Goal: Information Seeking & Learning: Find specific fact

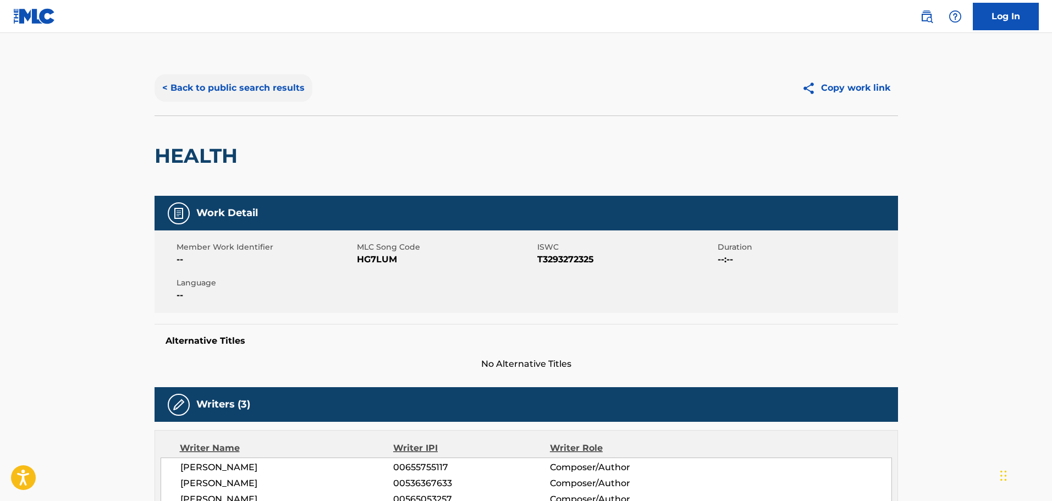
click at [168, 85] on button "< Back to public search results" at bounding box center [234, 87] width 158 height 27
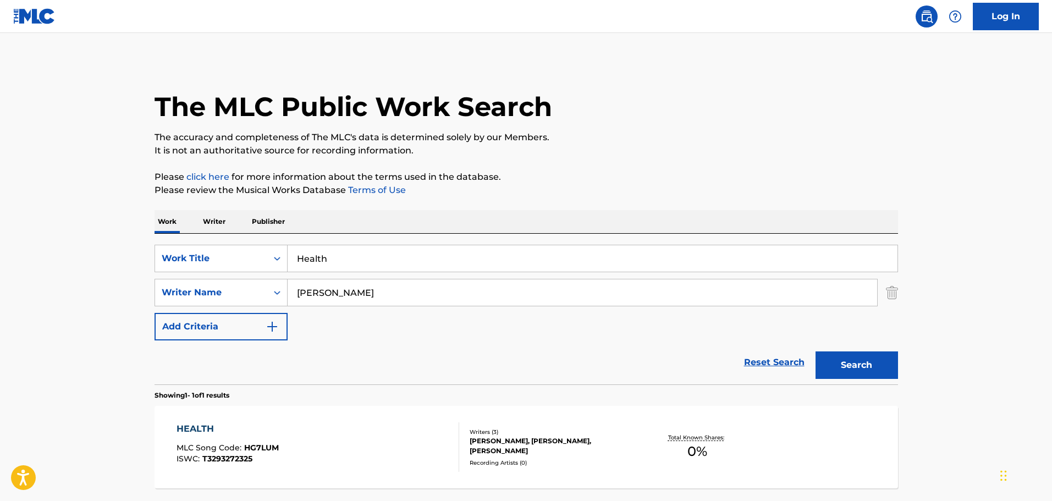
scroll to position [35, 0]
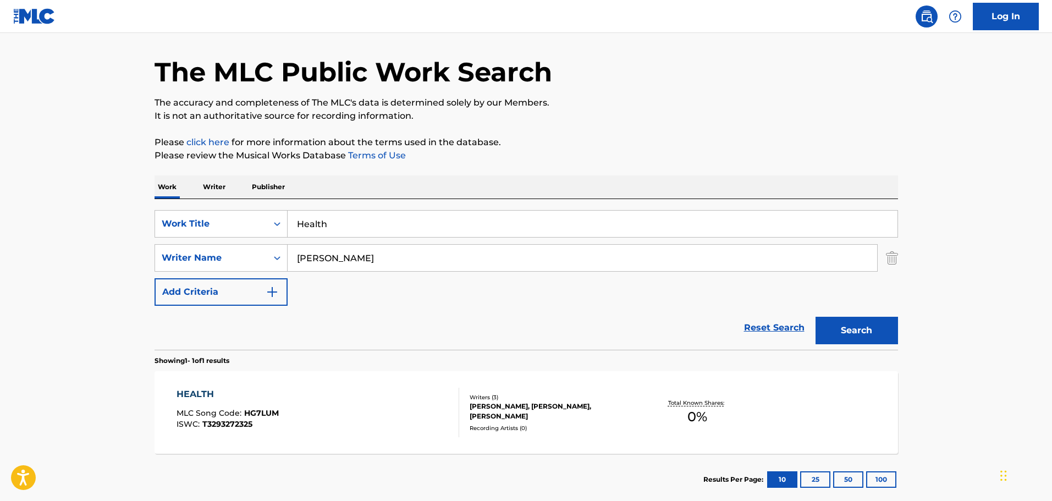
drag, startPoint x: 338, startPoint y: 219, endPoint x: 330, endPoint y: 219, distance: 8.2
click at [331, 219] on input "Health" at bounding box center [593, 224] width 610 height 26
drag, startPoint x: 337, startPoint y: 224, endPoint x: 261, endPoint y: 223, distance: 75.9
click at [261, 223] on div "SearchWithCriteria9f620a7e-91f4-4736-82a7-731756b63203 Work Title Health" at bounding box center [527, 223] width 744 height 27
type input "i"
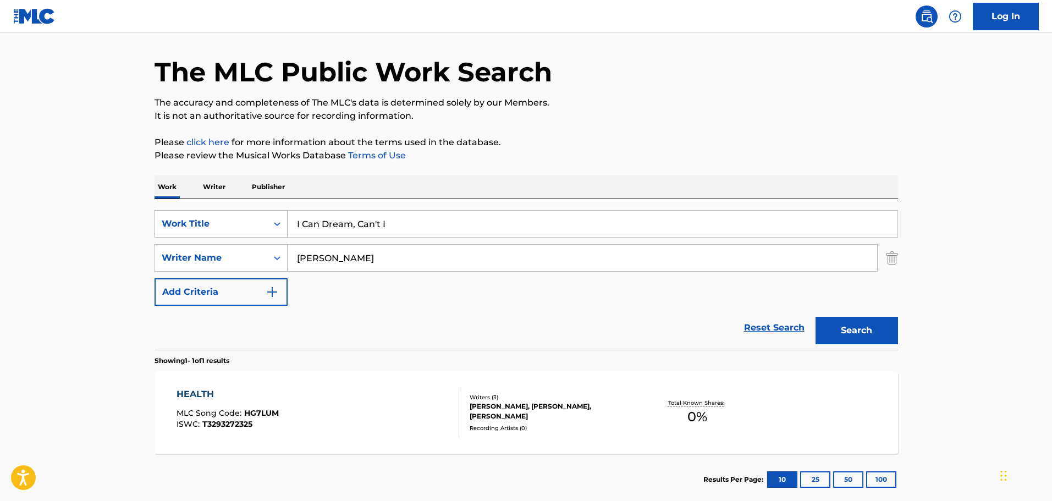
type input "I Can Dream, Can't I"
type input "[PERSON_NAME]"
click at [839, 325] on button "Search" at bounding box center [857, 330] width 82 height 27
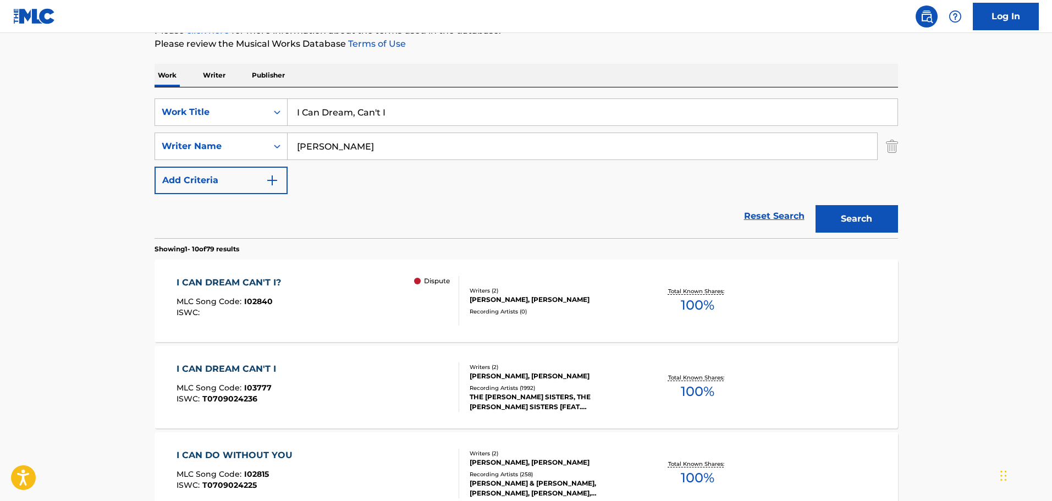
scroll to position [165, 0]
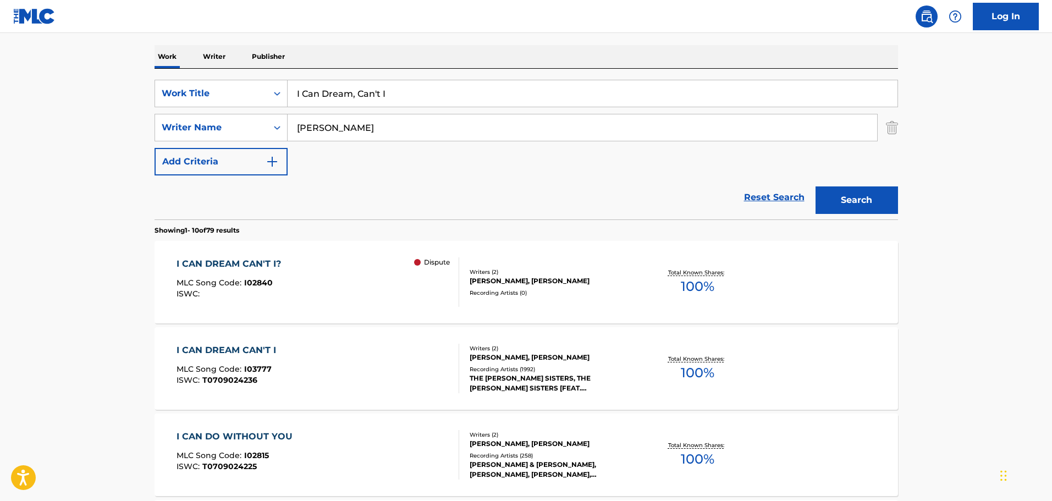
click at [266, 261] on div "I CAN DREAM CAN'T I?" at bounding box center [232, 263] width 110 height 13
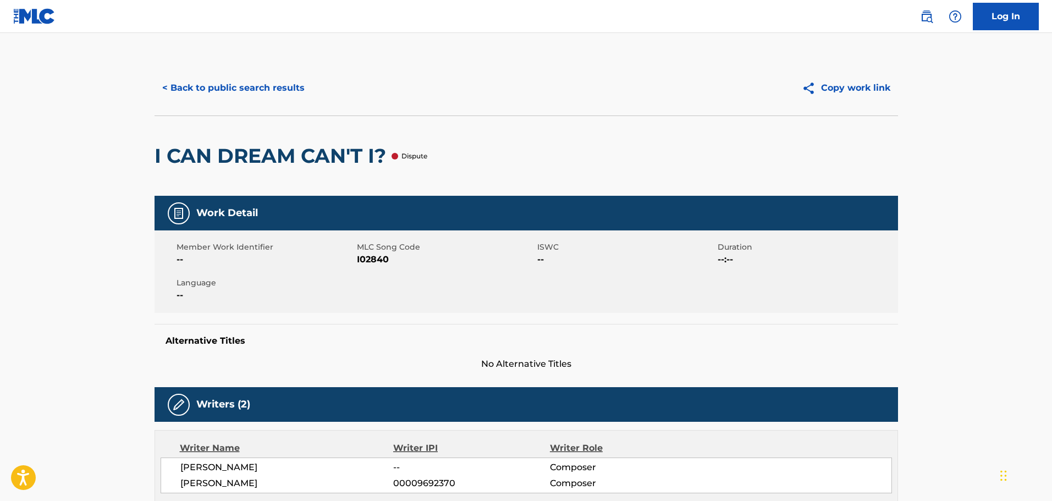
click at [398, 155] on div at bounding box center [395, 156] width 7 height 7
click at [163, 81] on button "< Back to public search results" at bounding box center [234, 87] width 158 height 27
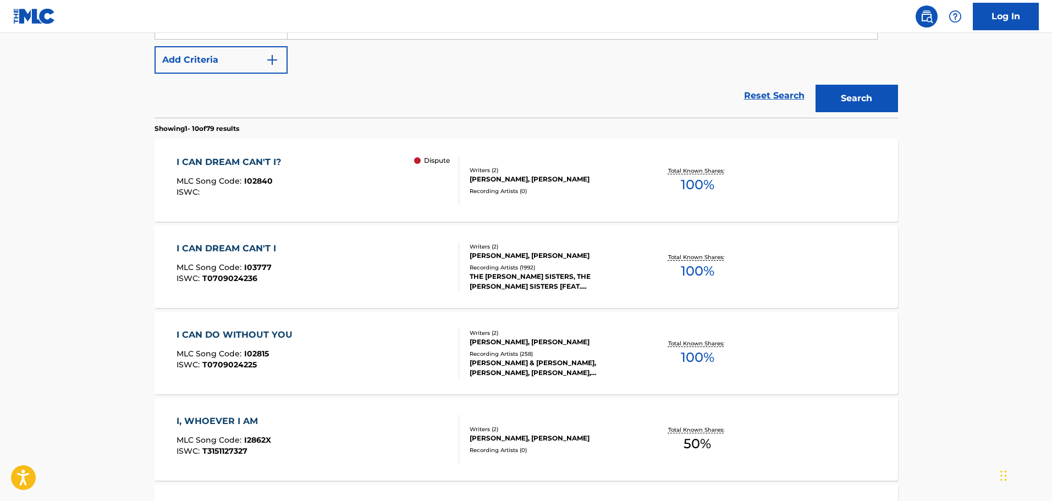
scroll to position [275, 0]
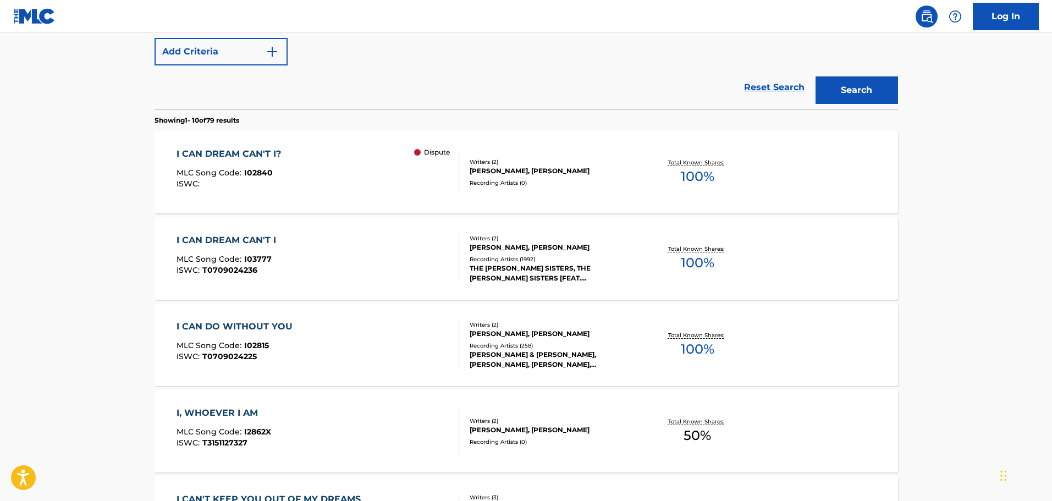
click at [510, 249] on div "[PERSON_NAME], [PERSON_NAME]" at bounding box center [553, 248] width 166 height 10
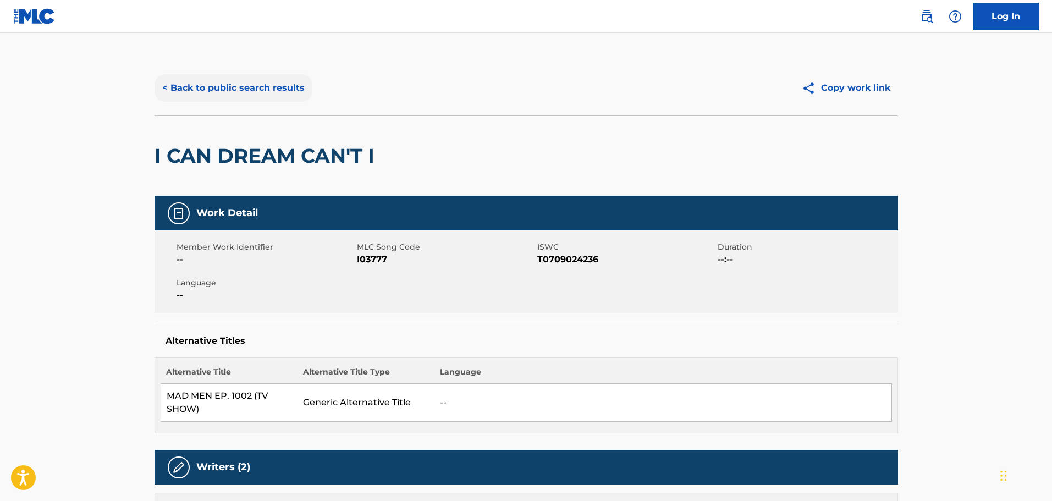
click at [167, 83] on button "< Back to public search results" at bounding box center [234, 87] width 158 height 27
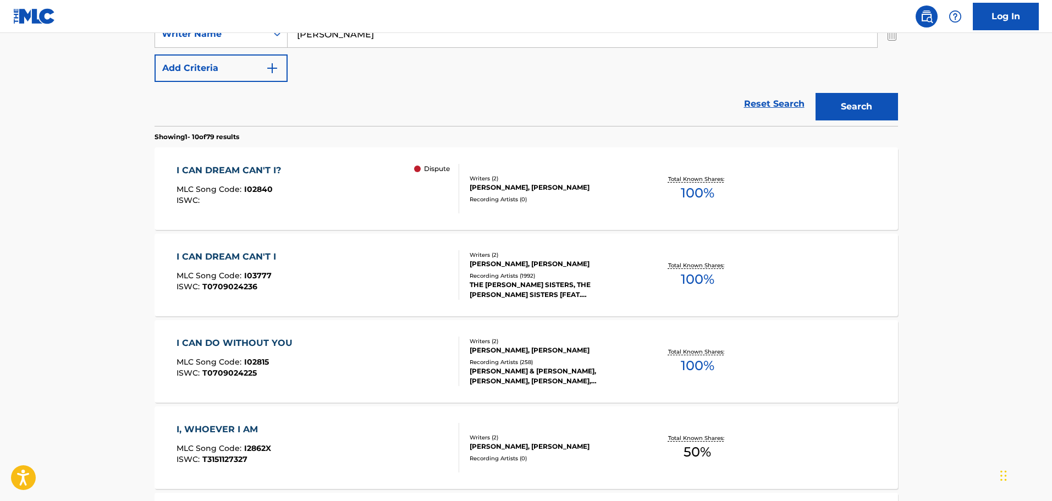
scroll to position [275, 0]
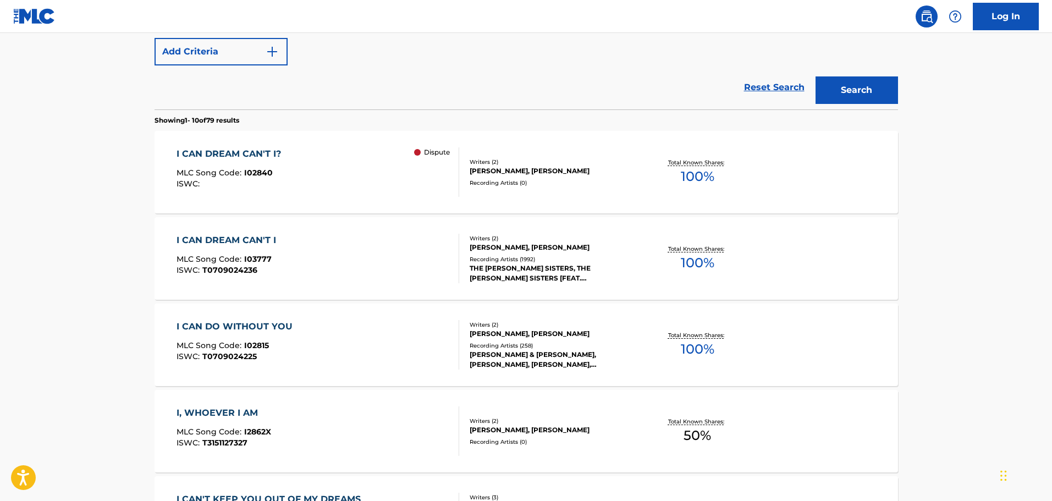
click at [495, 245] on div "[PERSON_NAME], [PERSON_NAME]" at bounding box center [553, 248] width 166 height 10
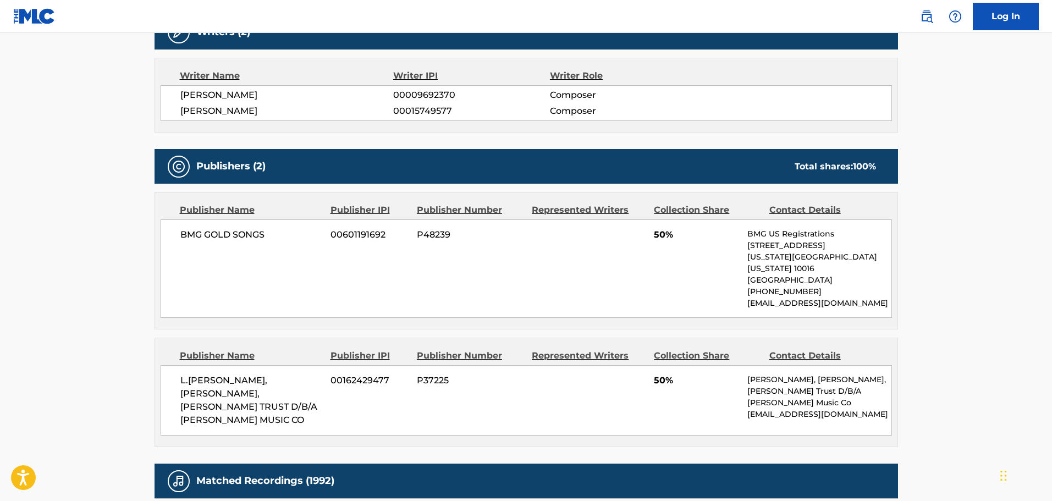
scroll to position [434, 0]
